Goal: Information Seeking & Learning: Check status

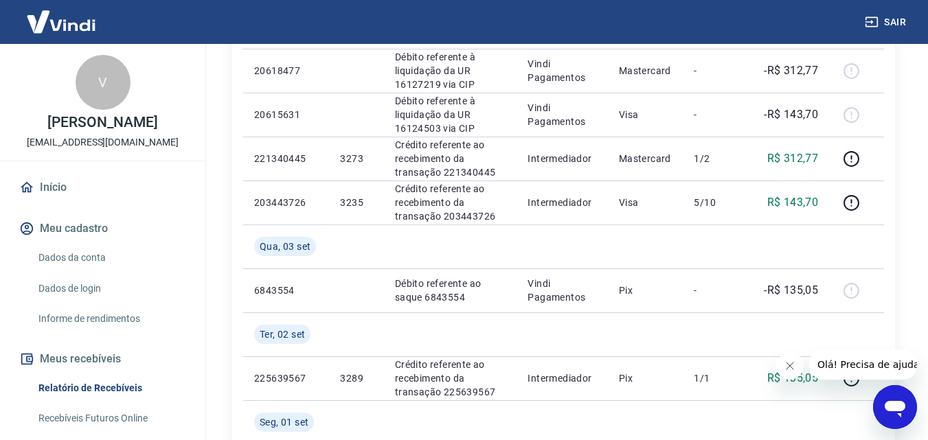
scroll to position [1373, 0]
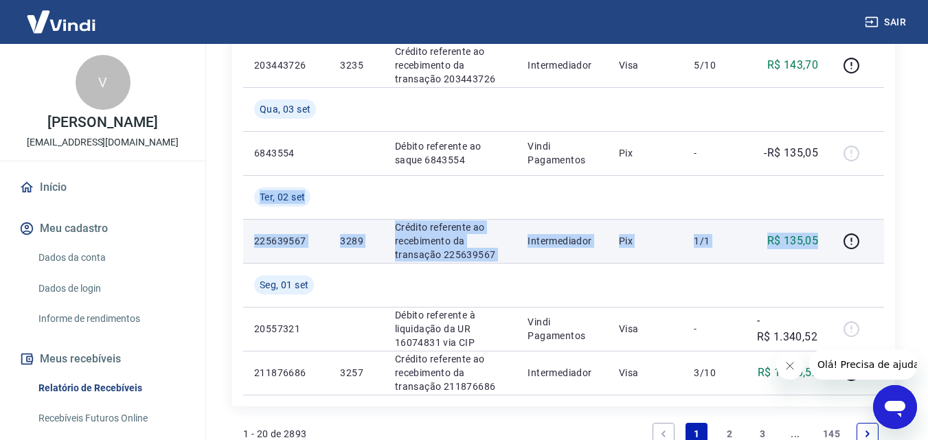
drag, startPoint x: 248, startPoint y: 195, endPoint x: 819, endPoint y: 245, distance: 573.5
copy tbody "[DATE] 225639567 3289 Crédito referente ao recebimento da transação 225639567 I…"
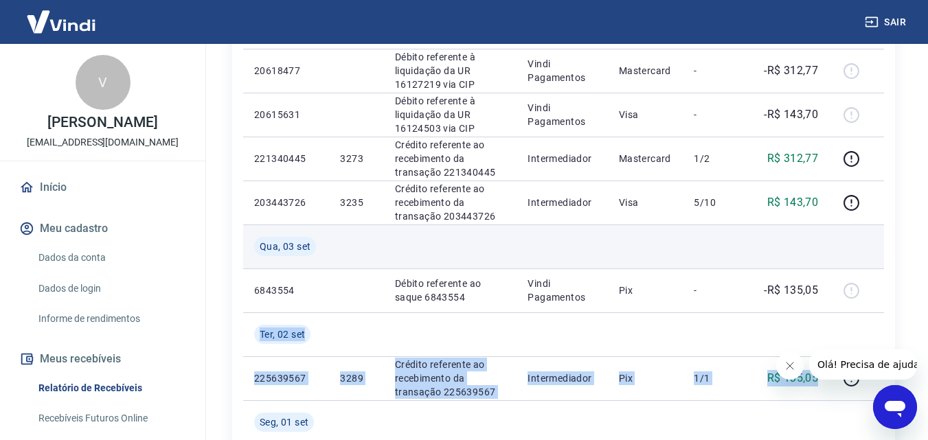
scroll to position [1167, 0]
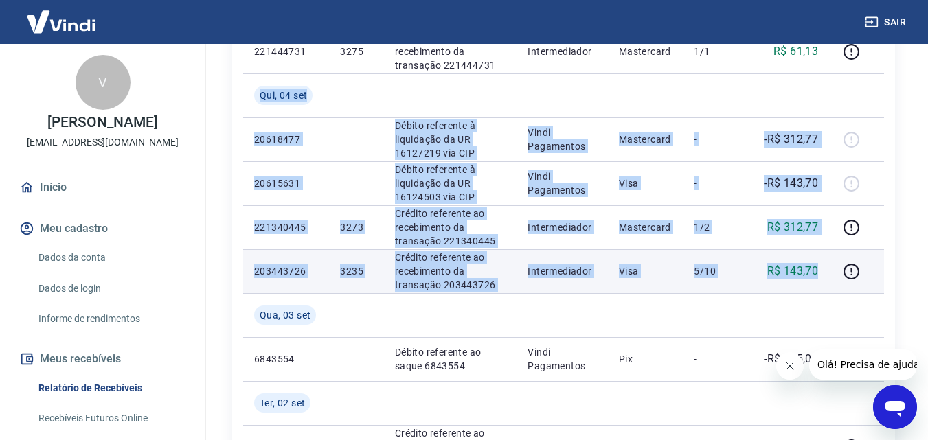
drag, startPoint x: 244, startPoint y: 93, endPoint x: 823, endPoint y: 269, distance: 604.5
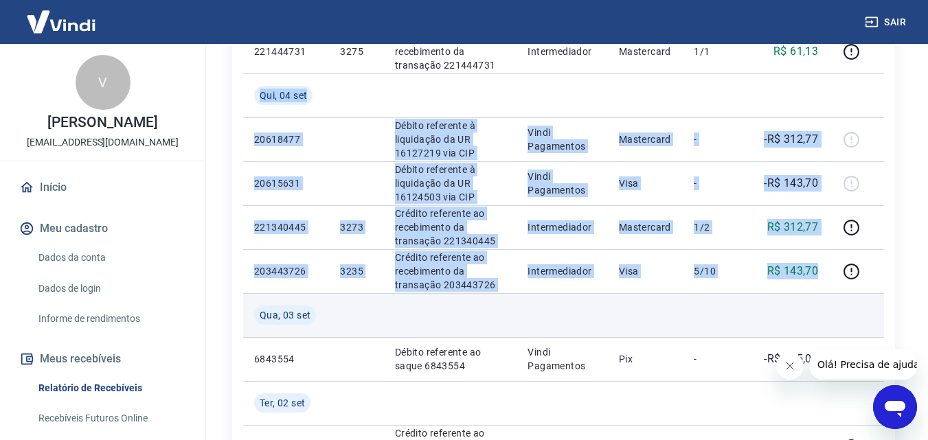
copy tbody "[DATE] 20618477 Débito referente à liquidação da UR 16127219 via CIP Vindi Paga…"
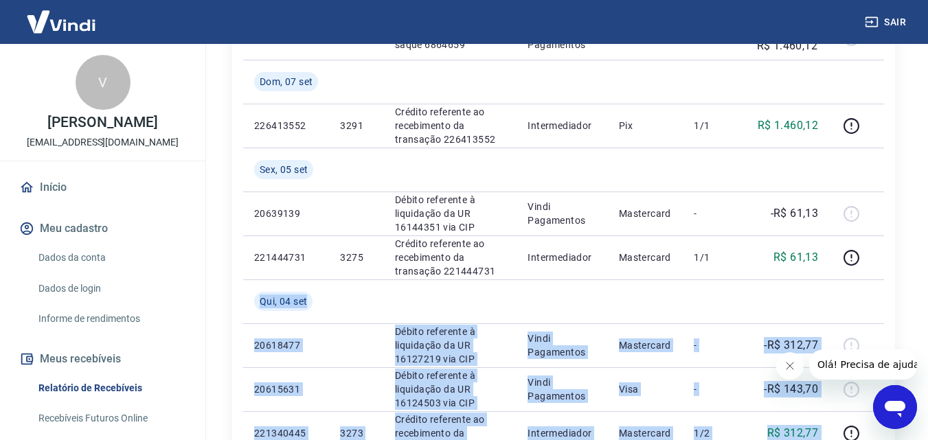
scroll to position [893, 0]
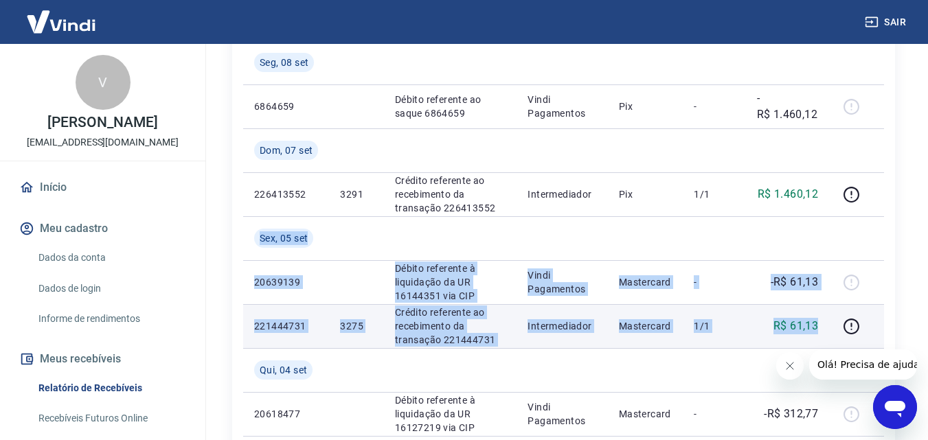
drag, startPoint x: 247, startPoint y: 233, endPoint x: 825, endPoint y: 321, distance: 584.2
click at [825, 321] on tbody "[DATE] 20787904 Débito referente à liquidação da UR 16273453 via CIP Vindi Paga…" at bounding box center [563, 172] width 641 height 1406
copy tbody "[DATE] 20639139 Débito referente à liquidação da UR 16144351 via CIP Vindi Paga…"
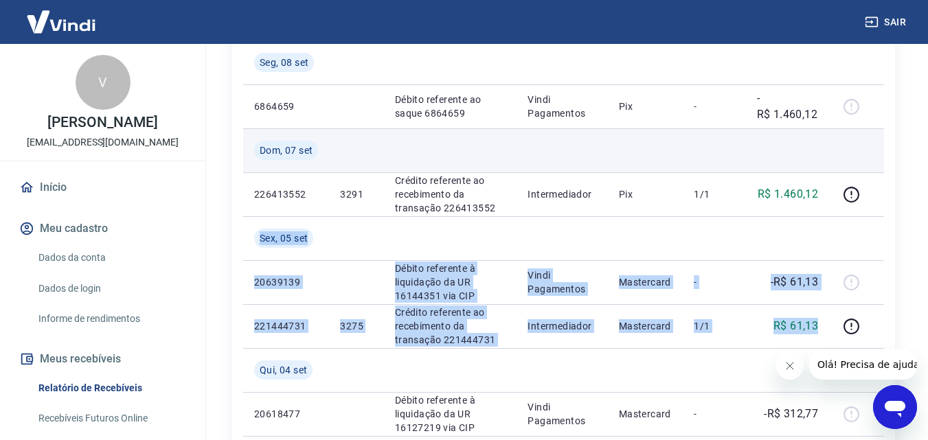
scroll to position [824, 0]
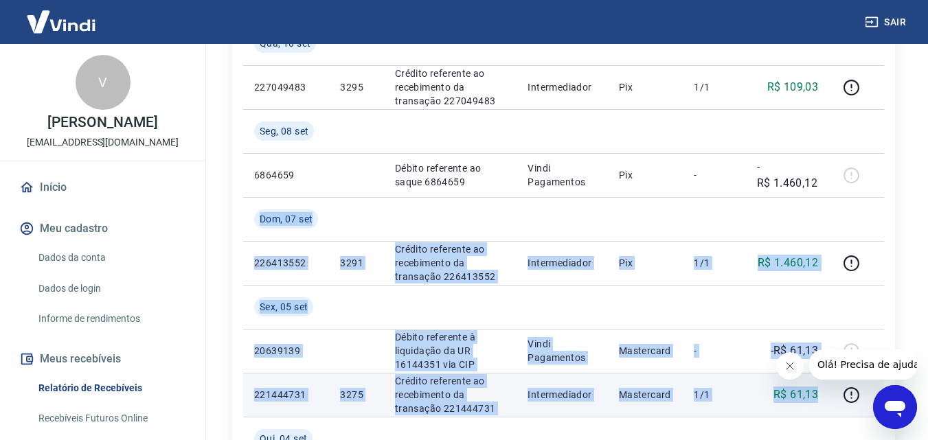
drag, startPoint x: 247, startPoint y: 209, endPoint x: 822, endPoint y: 398, distance: 604.7
click at [822, 398] on tbody "[DATE] 20787904 Débito referente à liquidação da UR 16273453 via CIP Vindi Paga…" at bounding box center [563, 241] width 641 height 1406
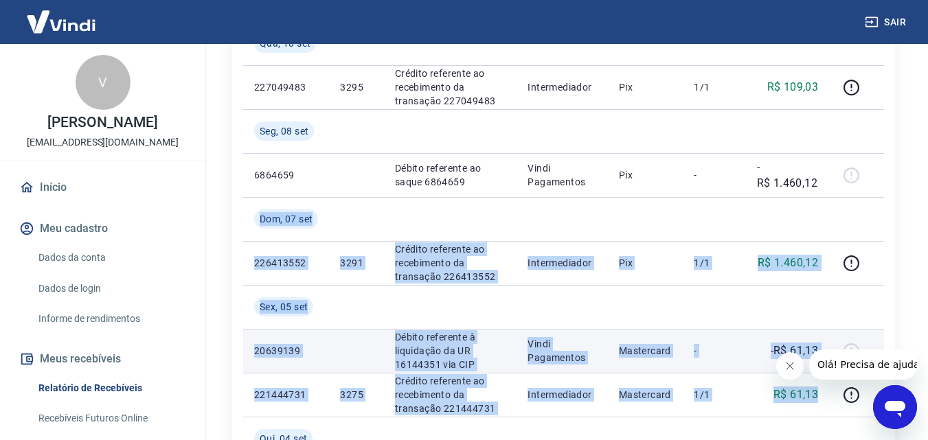
copy tbody "[DATE] 226413552 3291 Crédito referente ao recebimento da transação 226413552 I…"
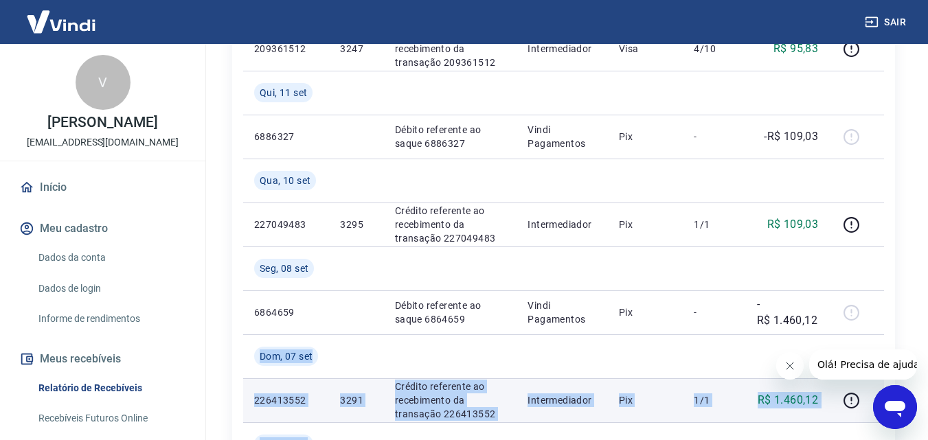
scroll to position [618, 0]
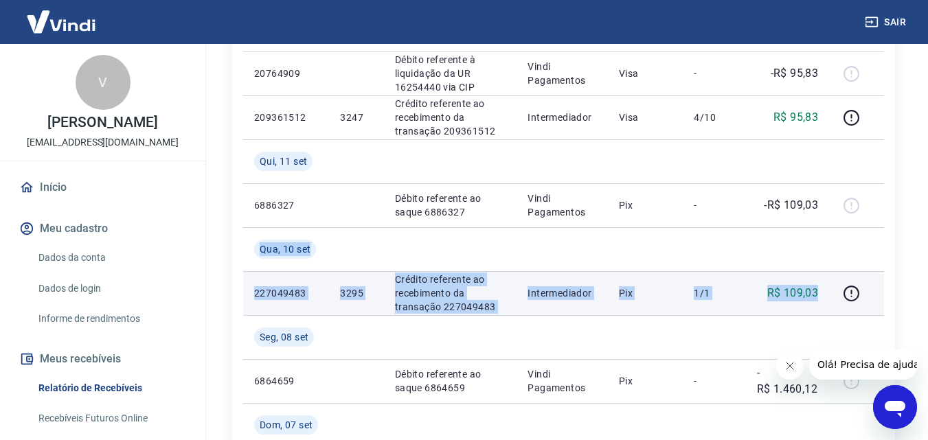
drag, startPoint x: 251, startPoint y: 249, endPoint x: 821, endPoint y: 293, distance: 571.6
click at [821, 293] on tbody "[DATE] 20787904 Débito referente à liquidação da UR 16273453 via CIP Vindi Paga…" at bounding box center [563, 447] width 641 height 1406
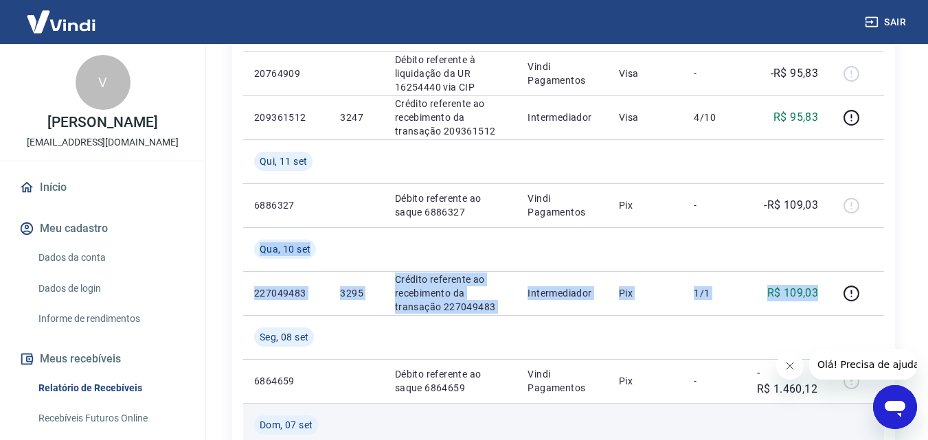
copy tbody "[DATE] 227049483 3295 Crédito referente ao recebimento da transação 227049483 I…"
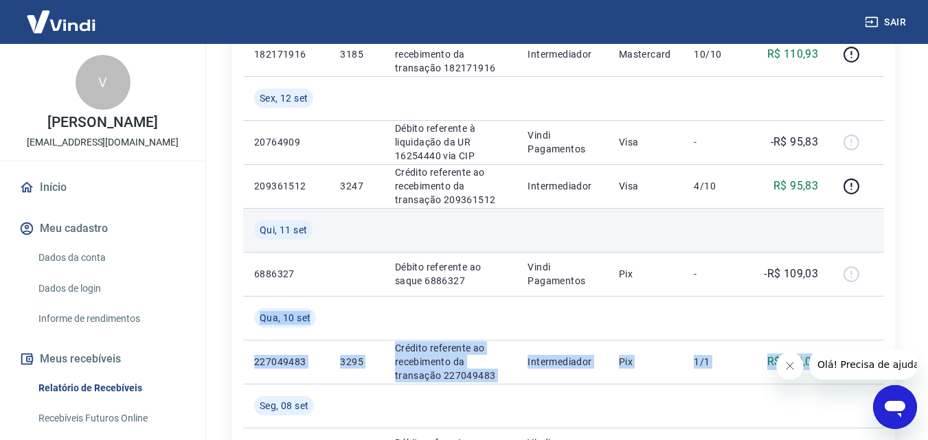
scroll to position [481, 0]
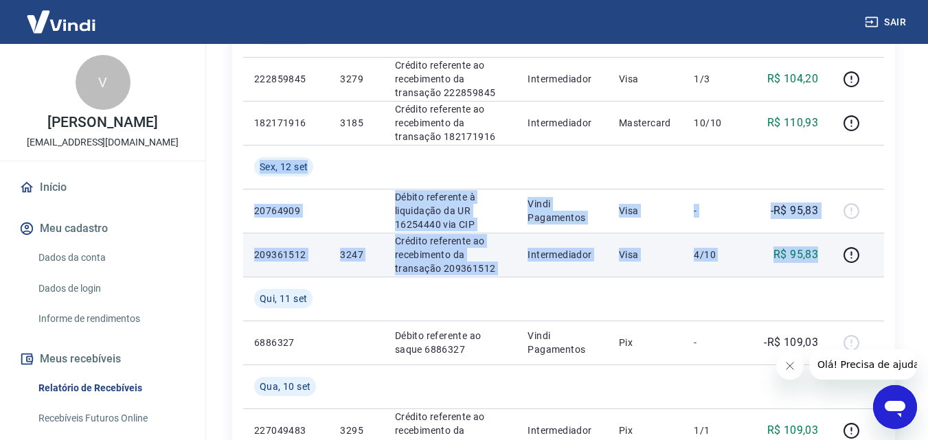
drag, startPoint x: 256, startPoint y: 165, endPoint x: 824, endPoint y: 244, distance: 573.3
copy tbody "[DATE] 20764909 Débito referente à liquidação da UR 16254440 via CIP Vindi Paga…"
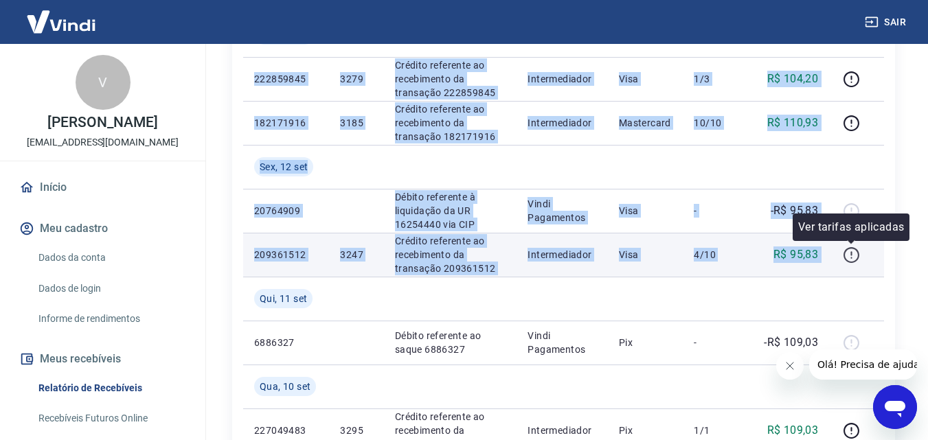
drag, startPoint x: 252, startPoint y: 235, endPoint x: 846, endPoint y: 261, distance: 594.5
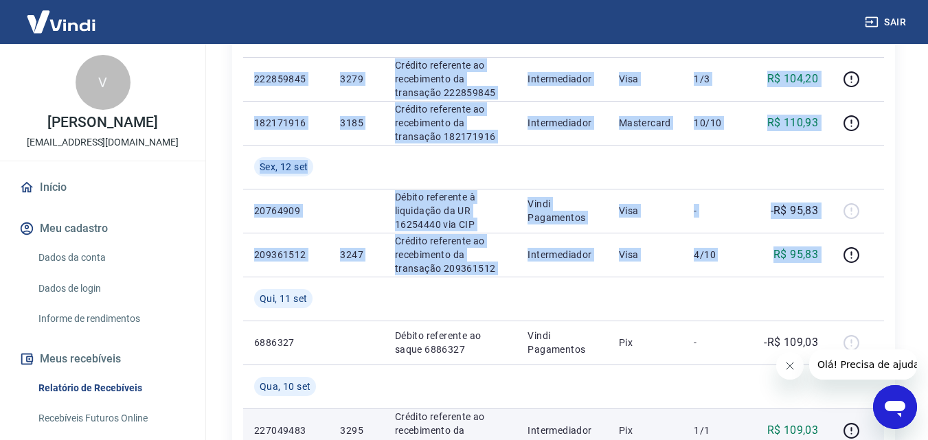
copy tbody "[DATE] 222859845 3279 Crédito referente ao recebimento da transação 222859845 I…"
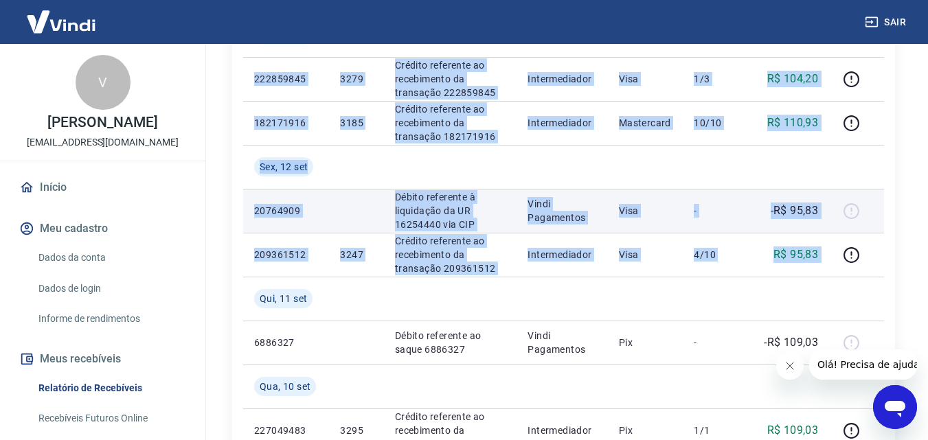
scroll to position [343, 0]
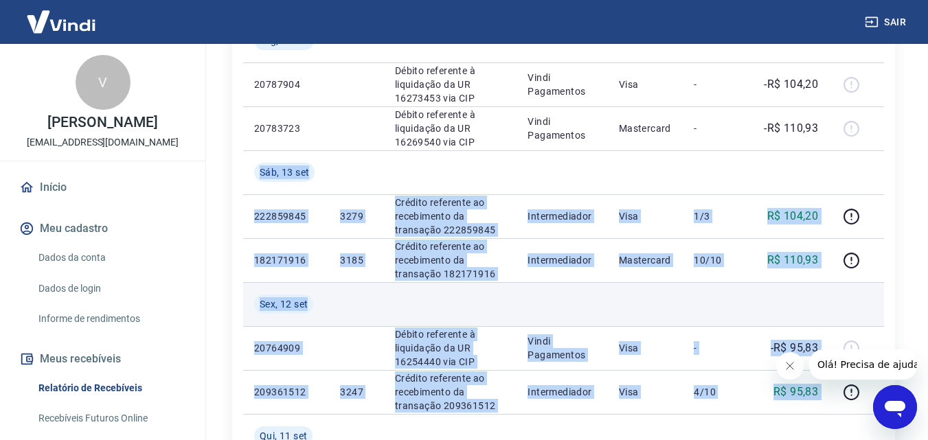
click at [643, 290] on td at bounding box center [646, 304] width 76 height 44
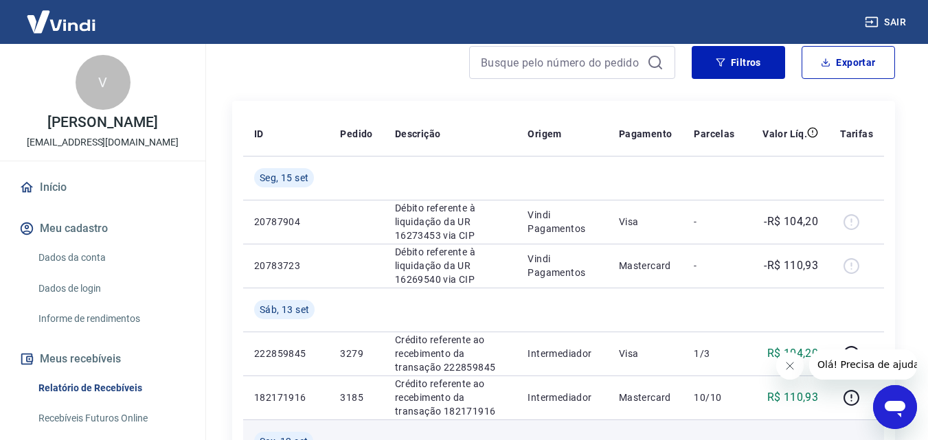
scroll to position [412, 0]
